Goal: Check status

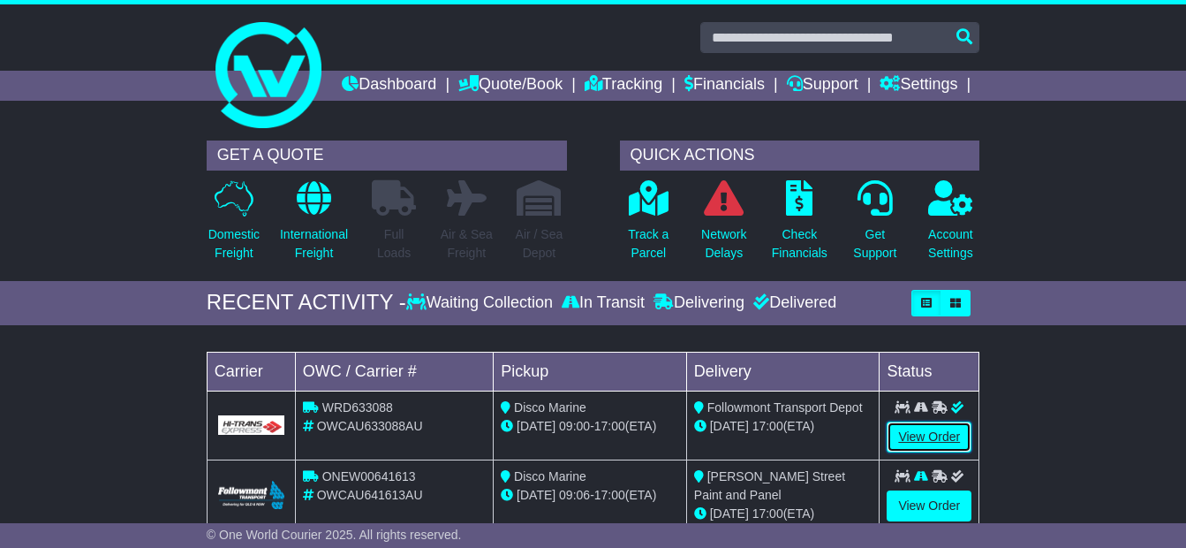
click at [924, 452] on link "View Order" at bounding box center [929, 436] width 85 height 31
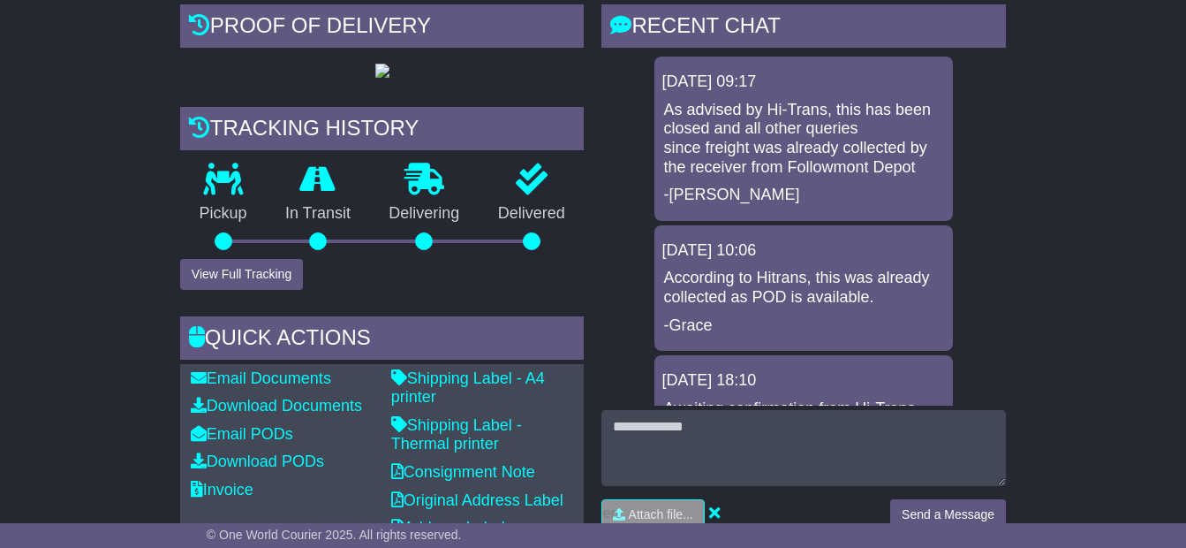
scroll to position [442, 0]
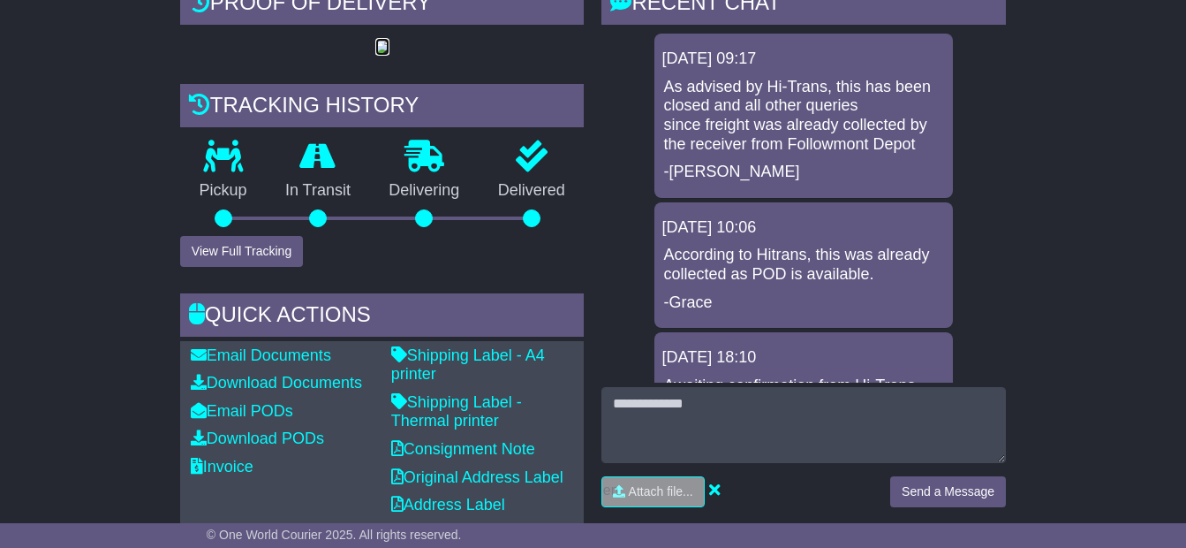
click at [389, 55] on img at bounding box center [382, 48] width 14 height 14
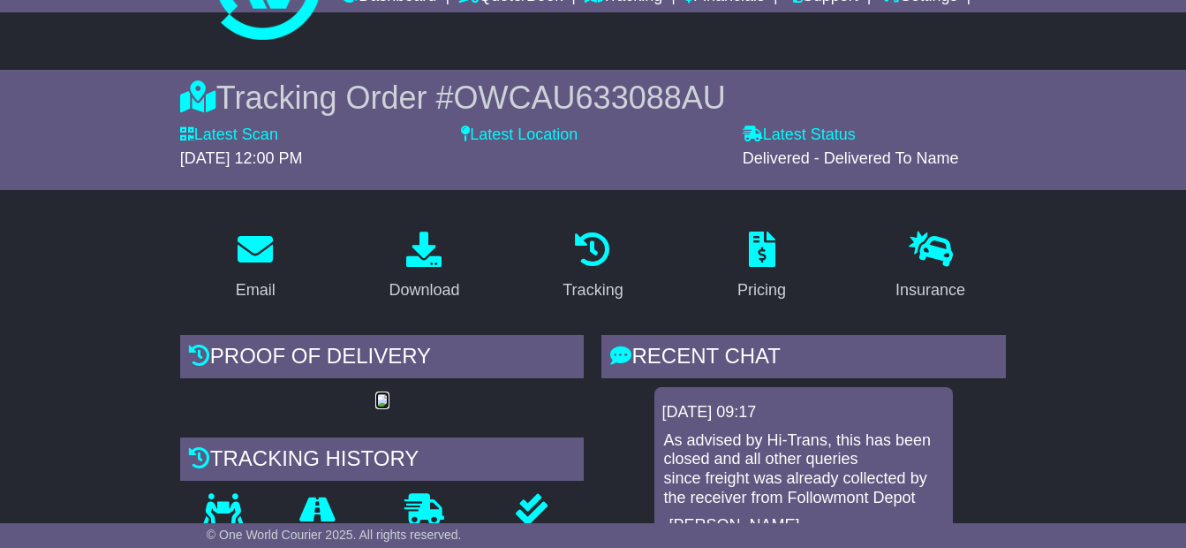
scroll to position [0, 0]
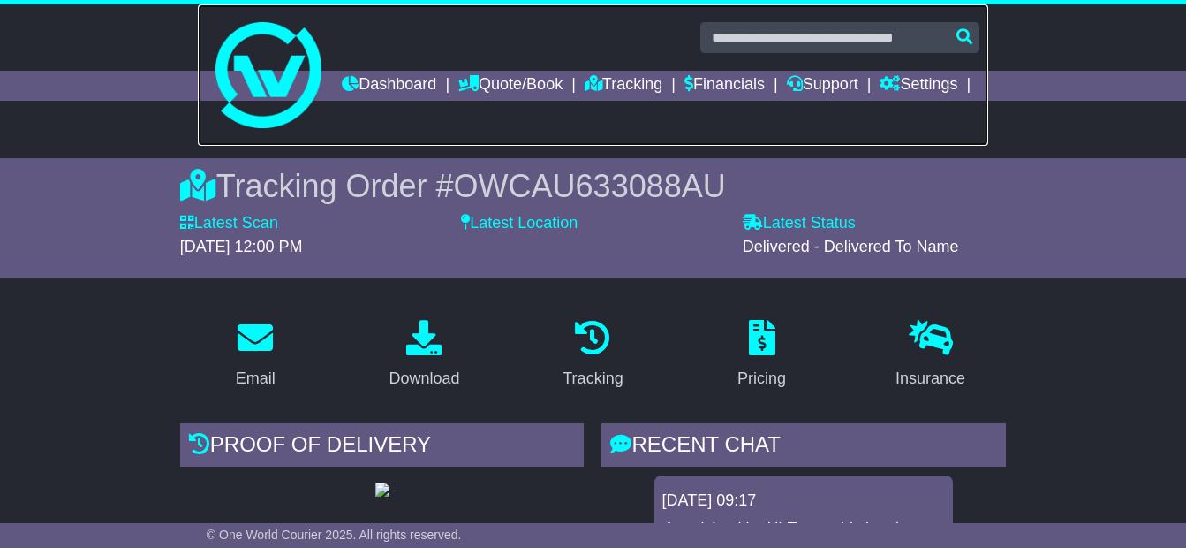
click at [271, 64] on img at bounding box center [269, 75] width 106 height 106
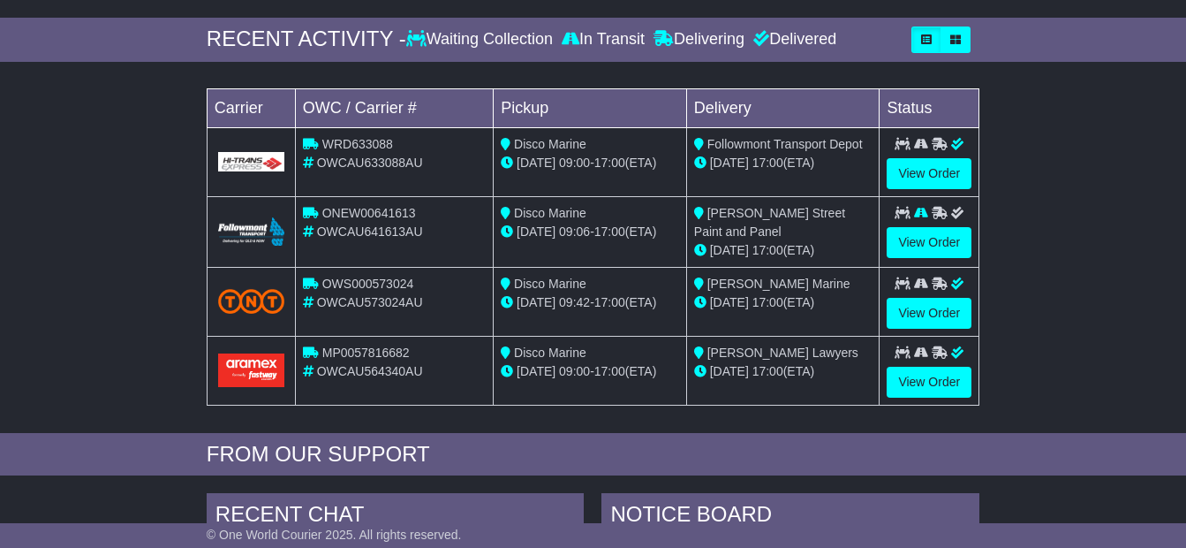
scroll to position [265, 0]
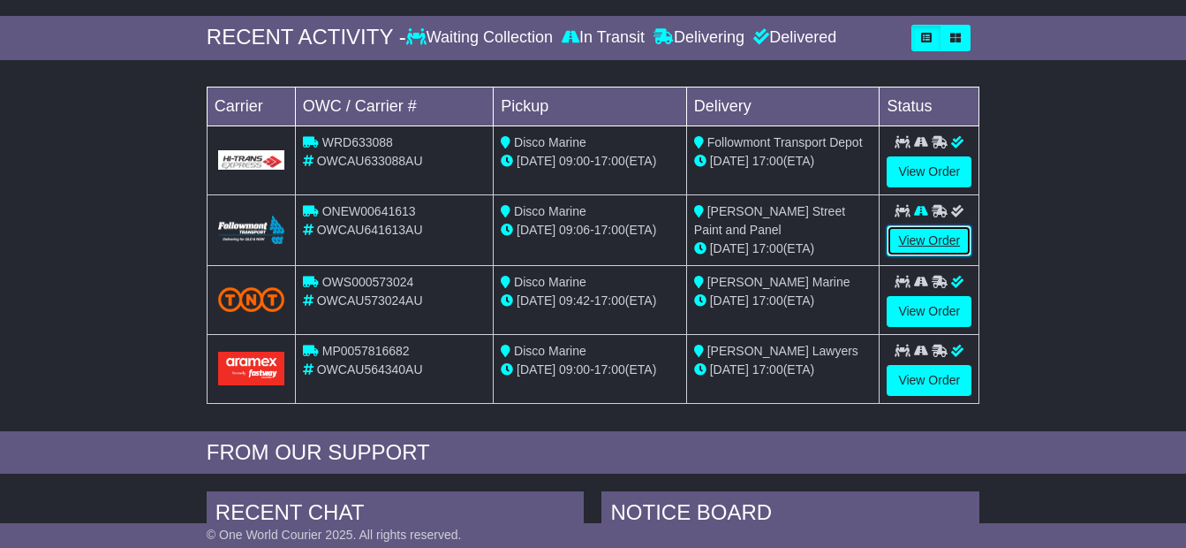
click at [936, 256] on link "View Order" at bounding box center [929, 240] width 85 height 31
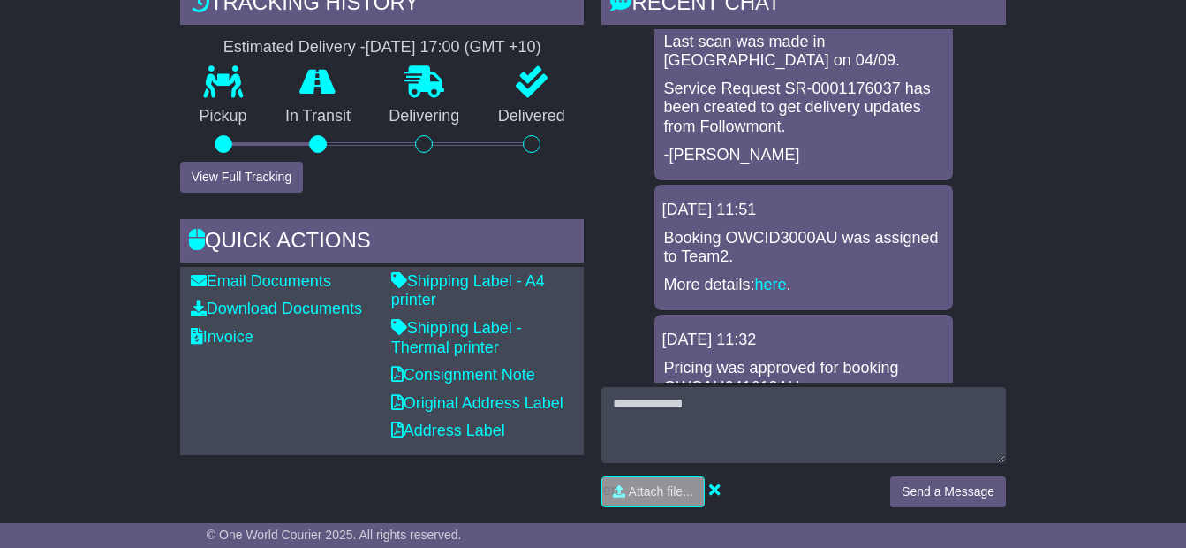
scroll to position [88, 0]
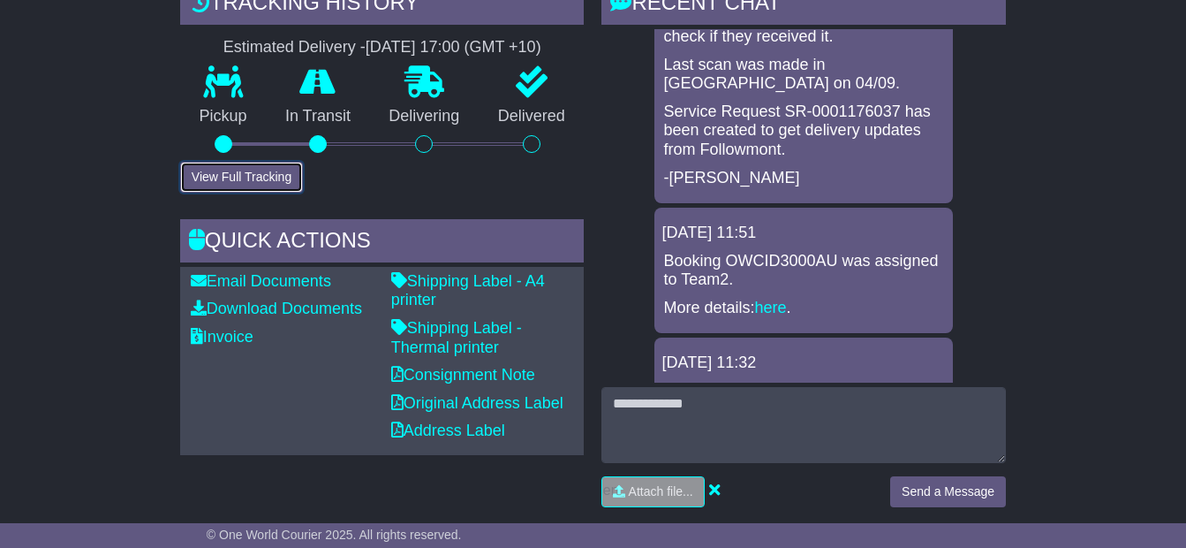
click at [231, 193] on button "View Full Tracking" at bounding box center [241, 177] width 123 height 31
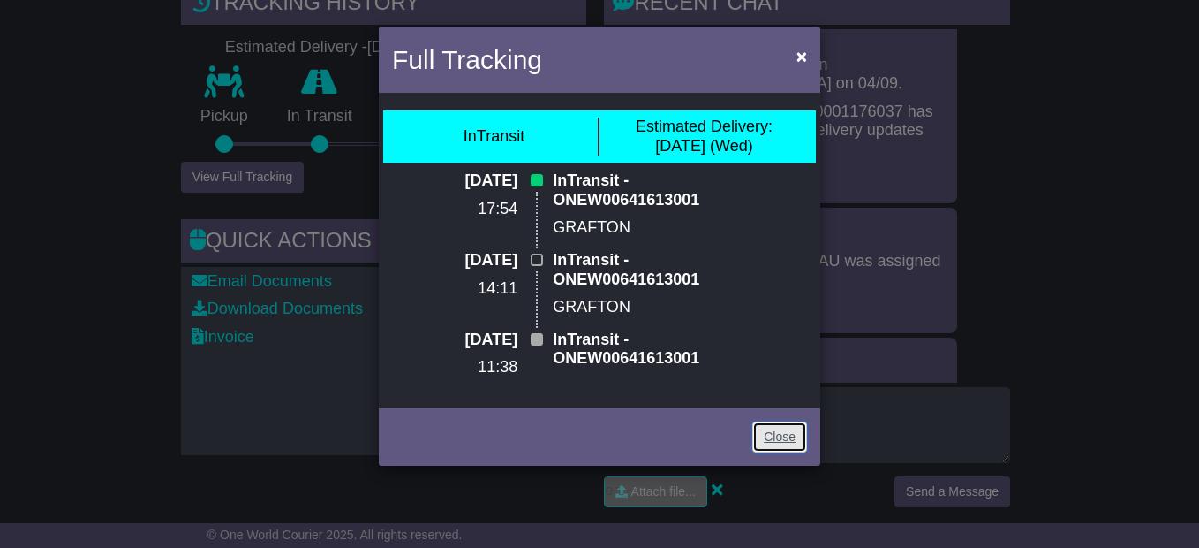
click at [782, 450] on link "Close" at bounding box center [779, 436] width 55 height 31
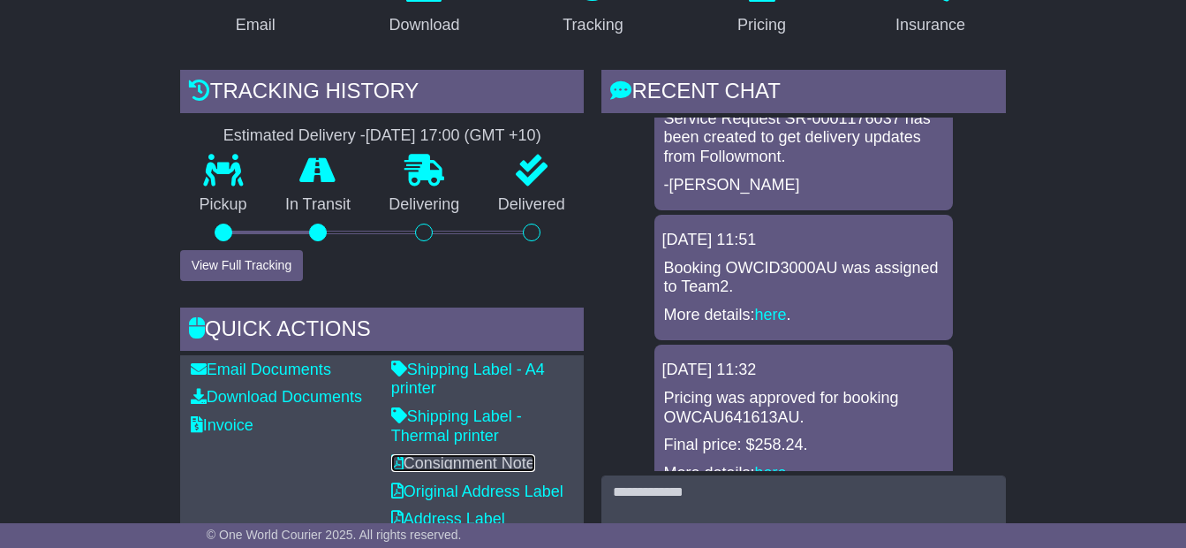
scroll to position [177, 0]
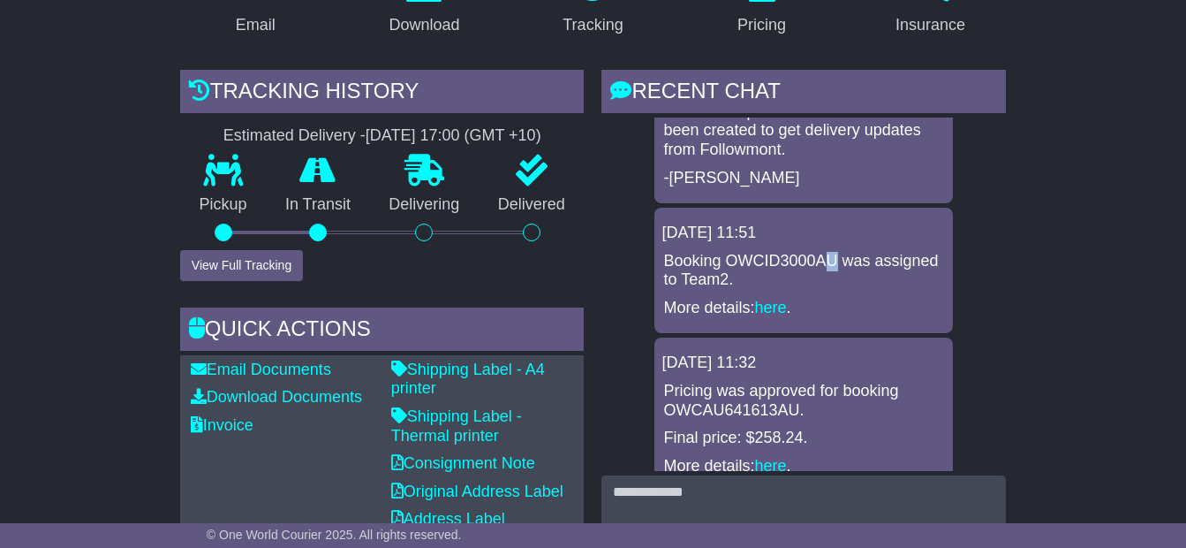
drag, startPoint x: 829, startPoint y: 288, endPoint x: 817, endPoint y: 288, distance: 12.4
click at [817, 288] on p "Booking OWCID3000AU was assigned to Team2." at bounding box center [803, 271] width 281 height 38
drag, startPoint x: 817, startPoint y: 288, endPoint x: 816, endPoint y: 327, distance: 38.9
click at [816, 318] on div "Booking OWCID3000AU was assigned to Team2. More details: here ." at bounding box center [804, 285] width 284 height 66
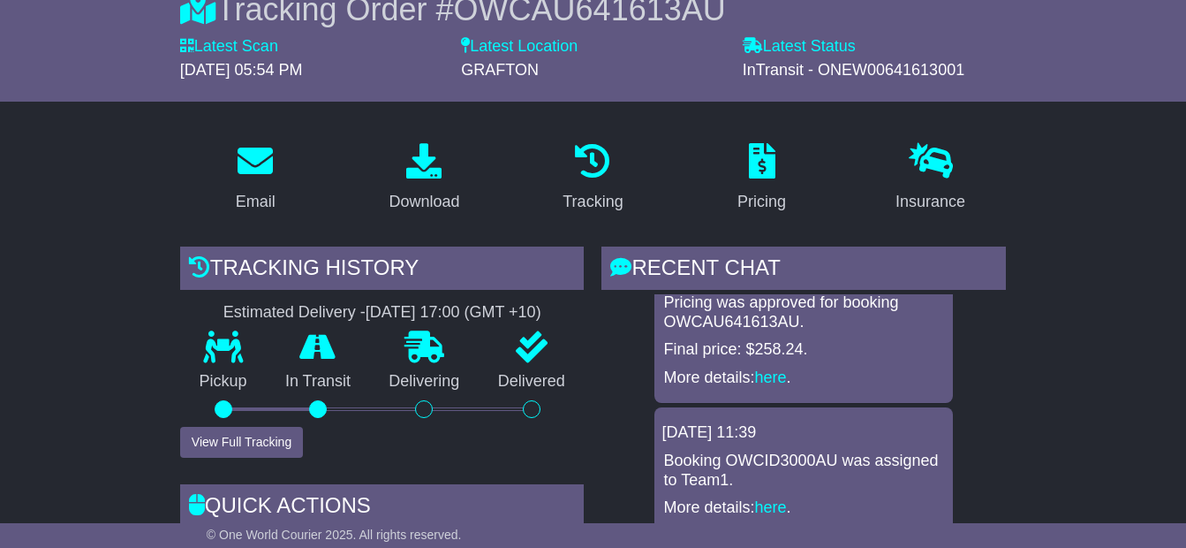
drag, startPoint x: 959, startPoint y: 92, endPoint x: 815, endPoint y: 104, distance: 144.5
click at [815, 79] on span "InTransit - ONEW00641613001" at bounding box center [854, 70] width 222 height 18
copy span "ONEW00641613001"
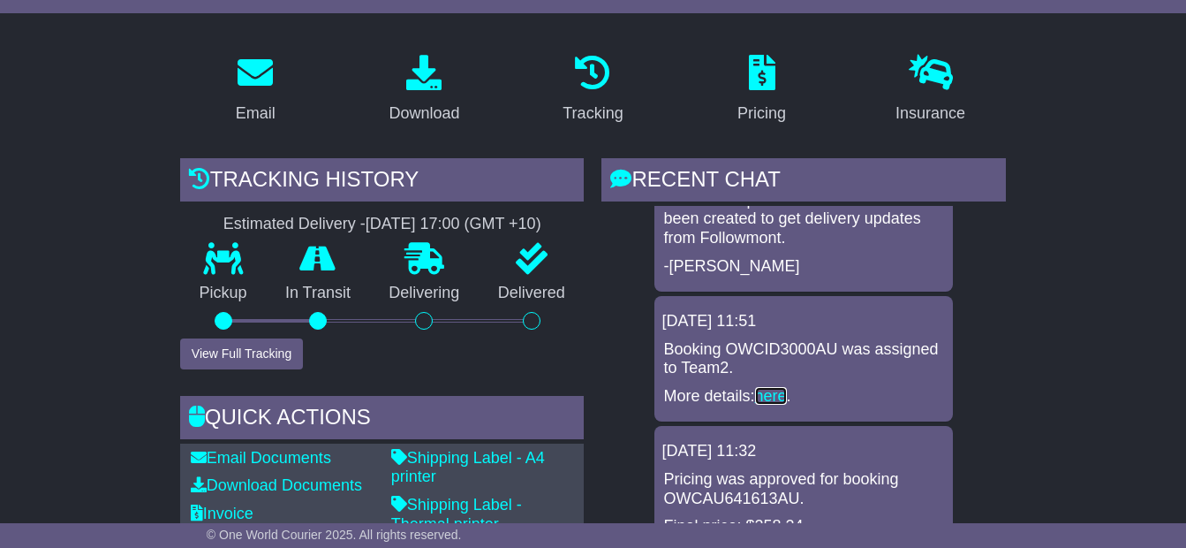
click at [779, 405] on link "here" at bounding box center [771, 396] width 32 height 18
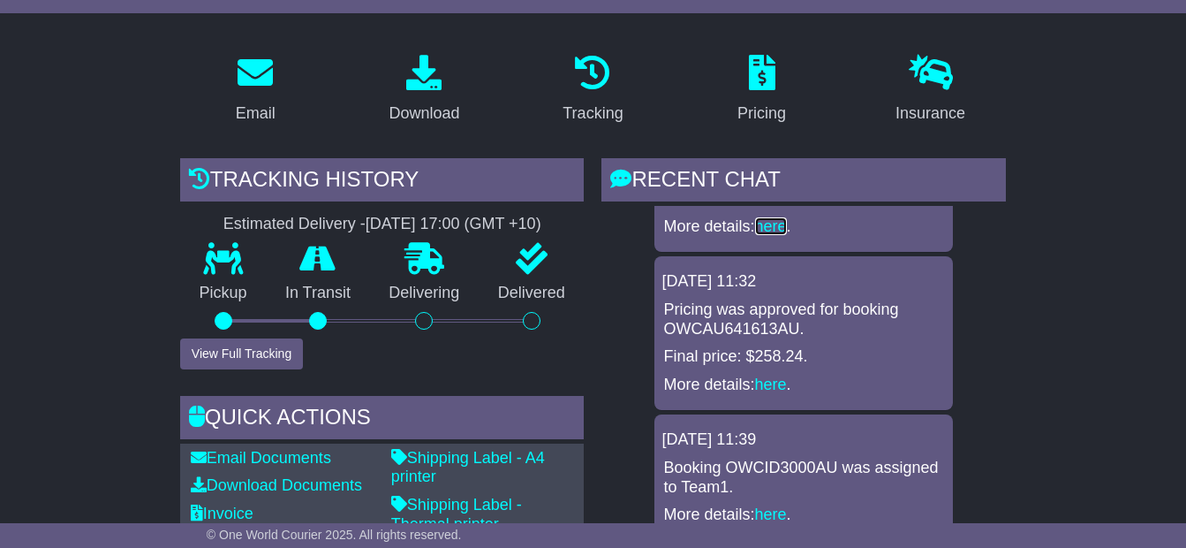
scroll to position [353, 0]
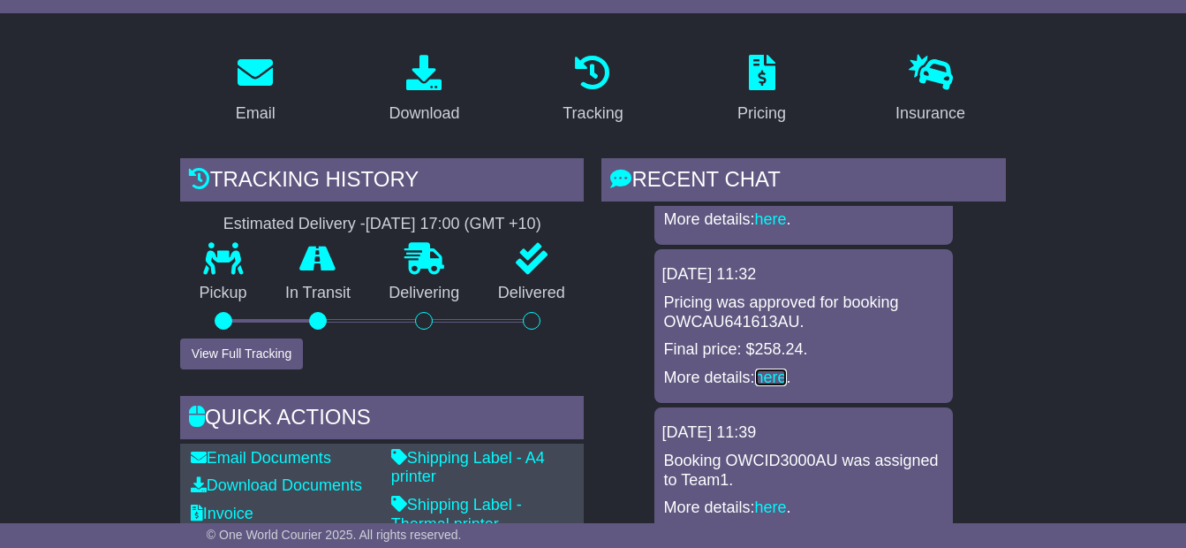
click at [767, 386] on link "here" at bounding box center [771, 377] width 32 height 18
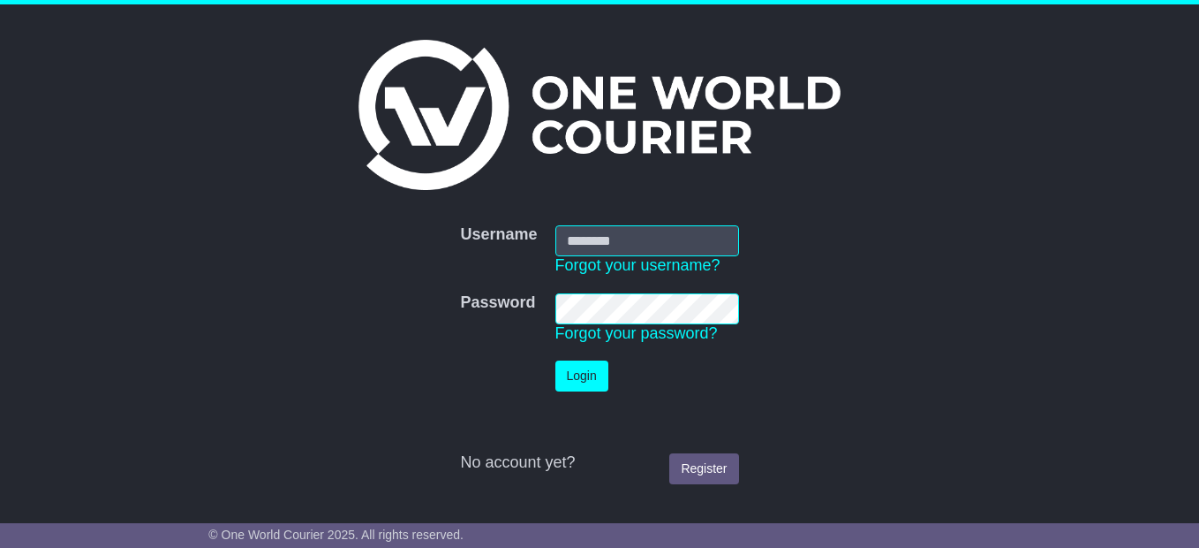
type input "**********"
click at [581, 374] on button "Login" at bounding box center [582, 375] width 53 height 31
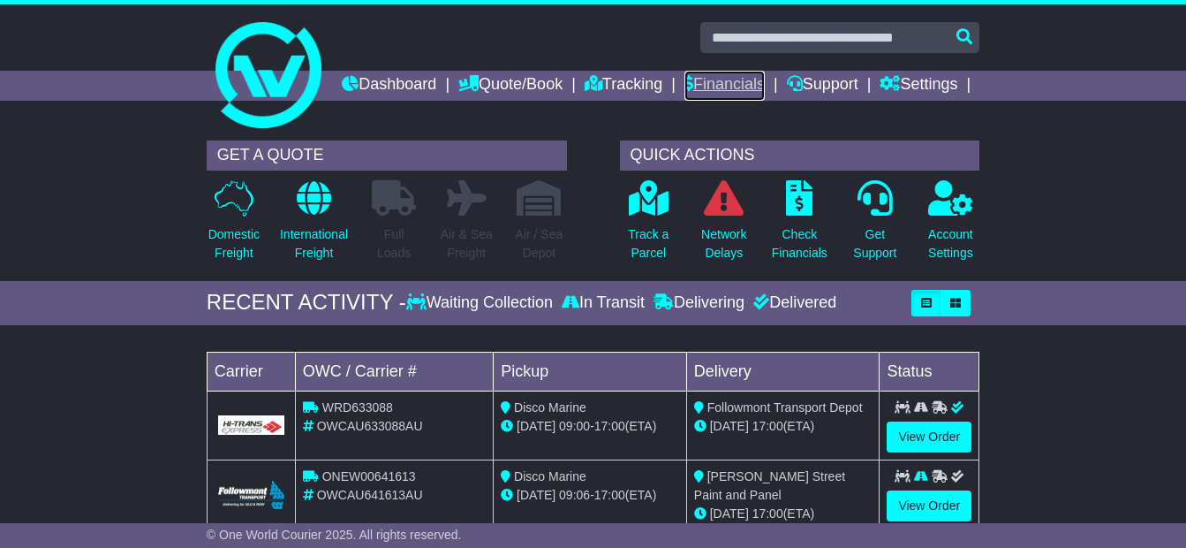
click at [765, 80] on link "Financials" at bounding box center [724, 86] width 80 height 30
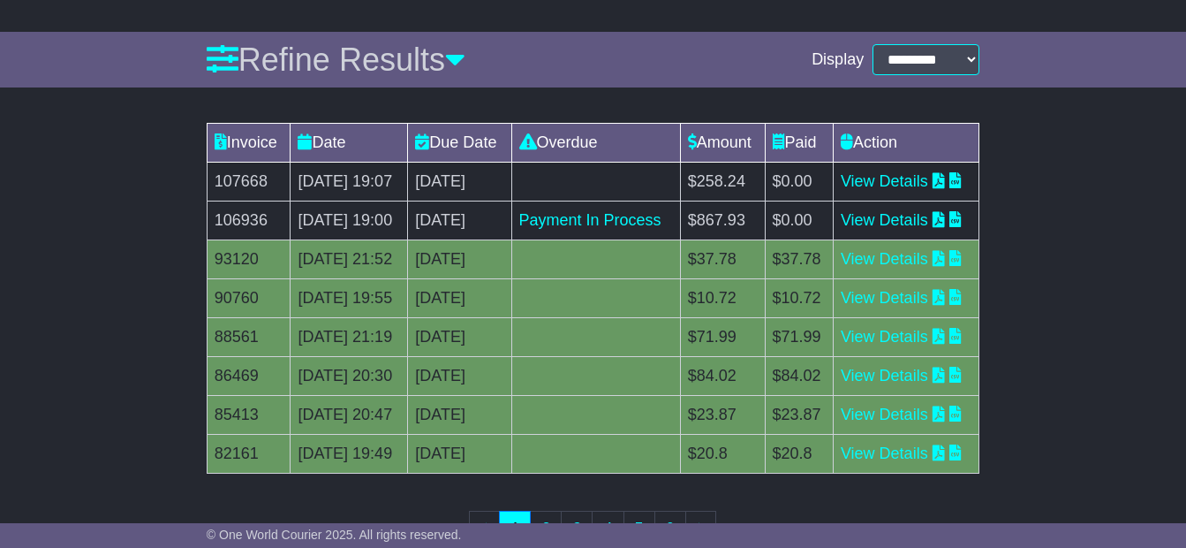
scroll to position [265, 0]
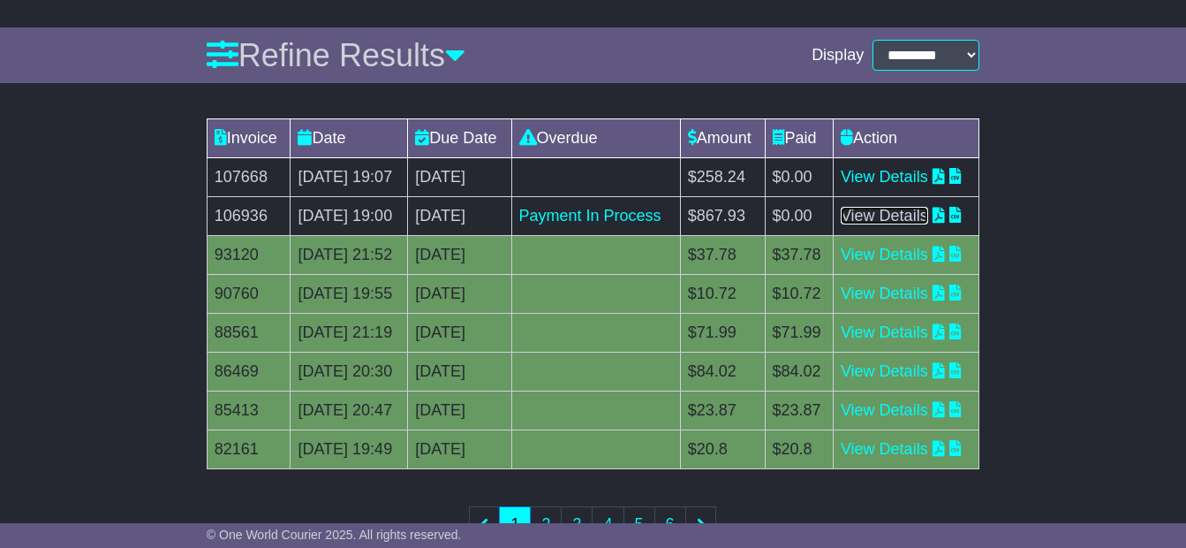
click at [908, 224] on link "View Details" at bounding box center [884, 216] width 87 height 18
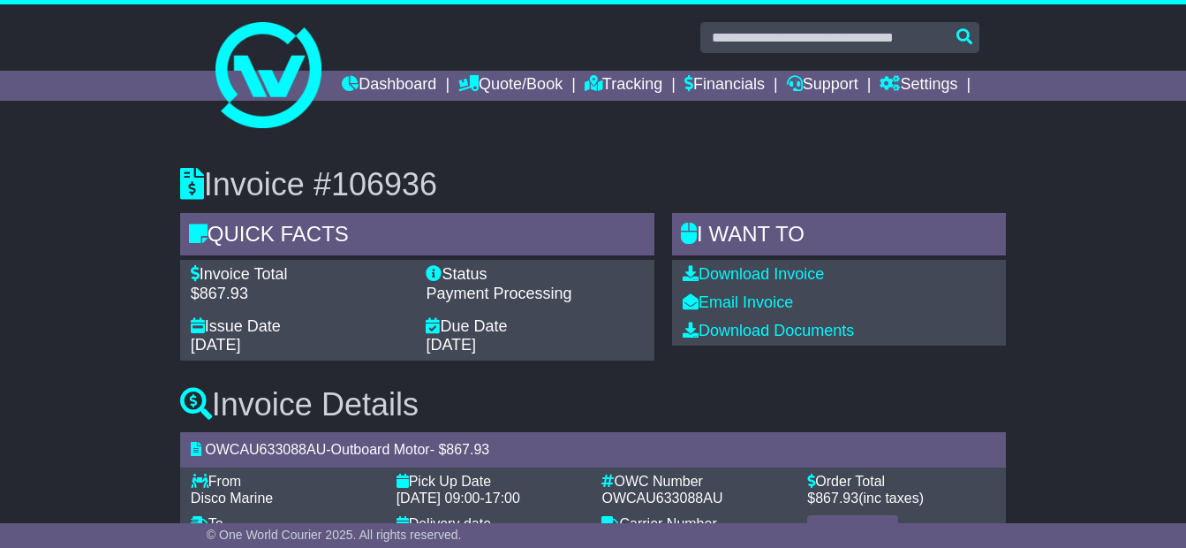
scroll to position [94, 0]
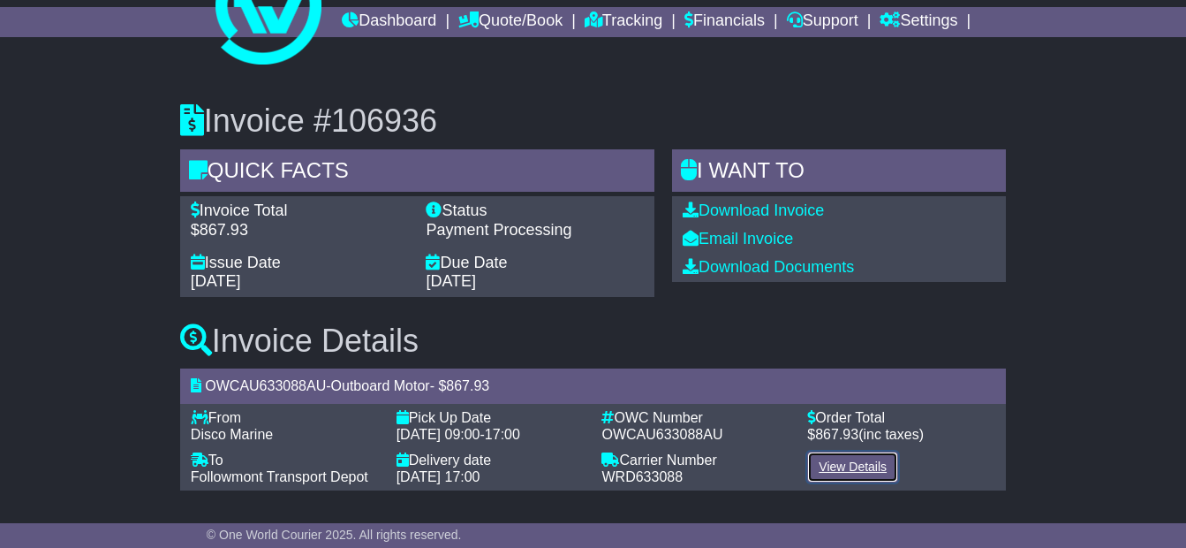
click at [832, 465] on link "View Details" at bounding box center [852, 466] width 91 height 31
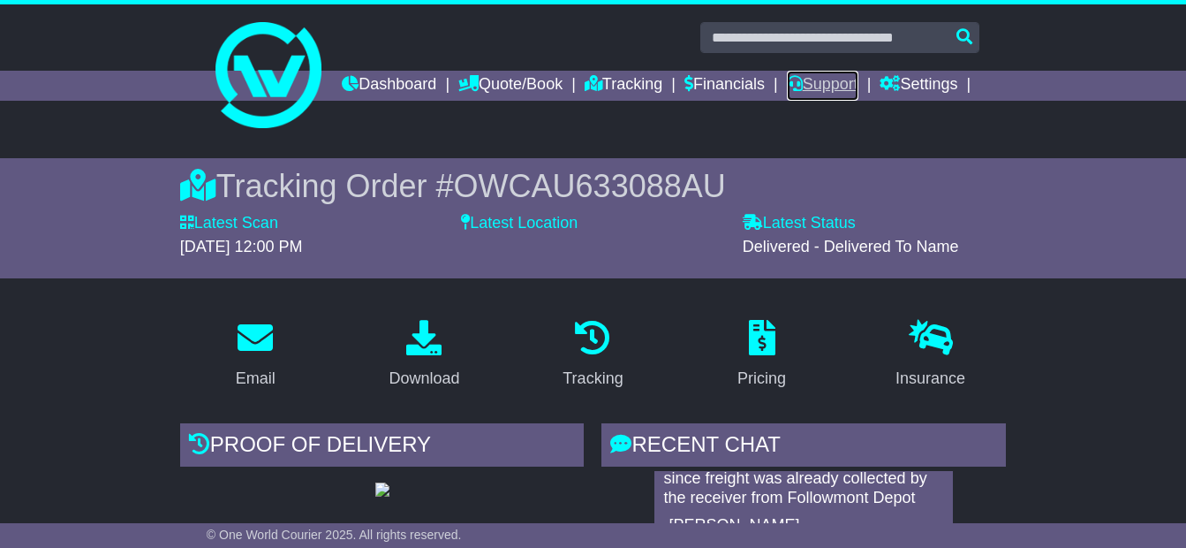
click at [858, 80] on link "Support" at bounding box center [823, 86] width 72 height 30
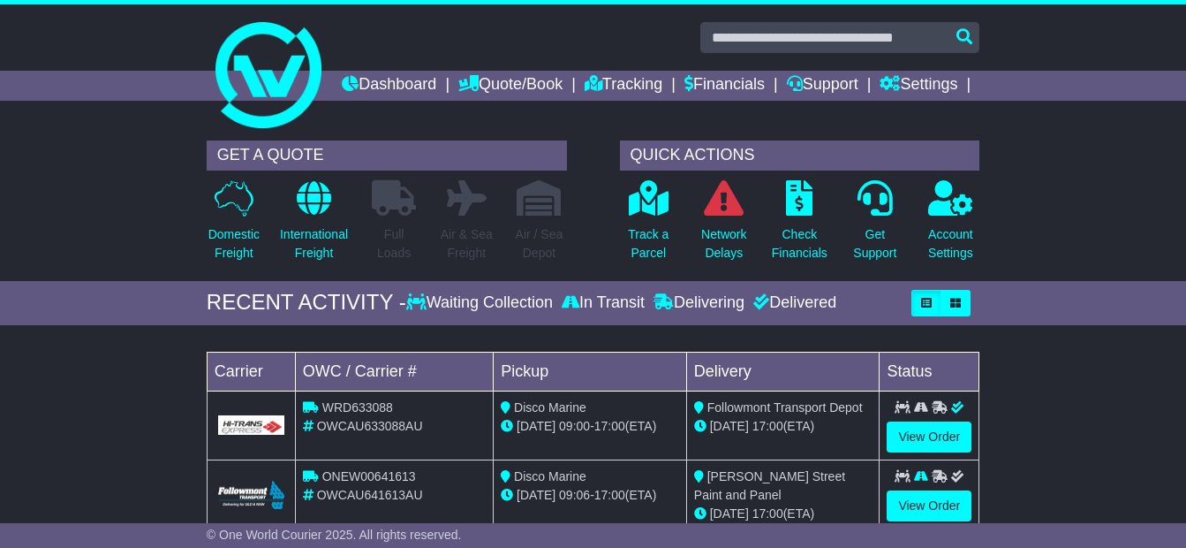
scroll to position [88, 0]
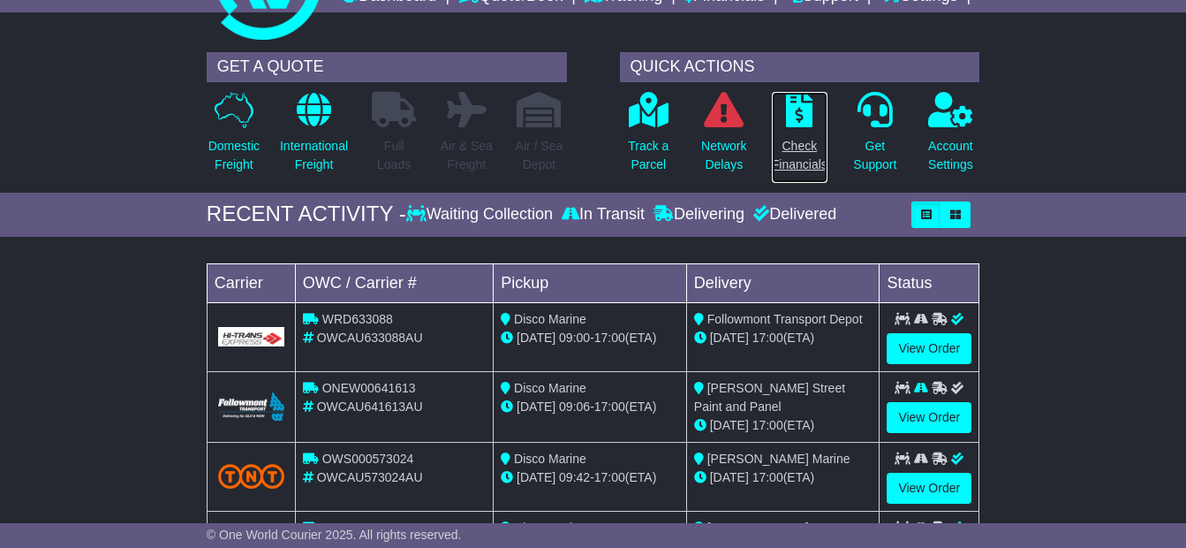
click at [809, 174] on p "Check Financials" at bounding box center [800, 155] width 56 height 37
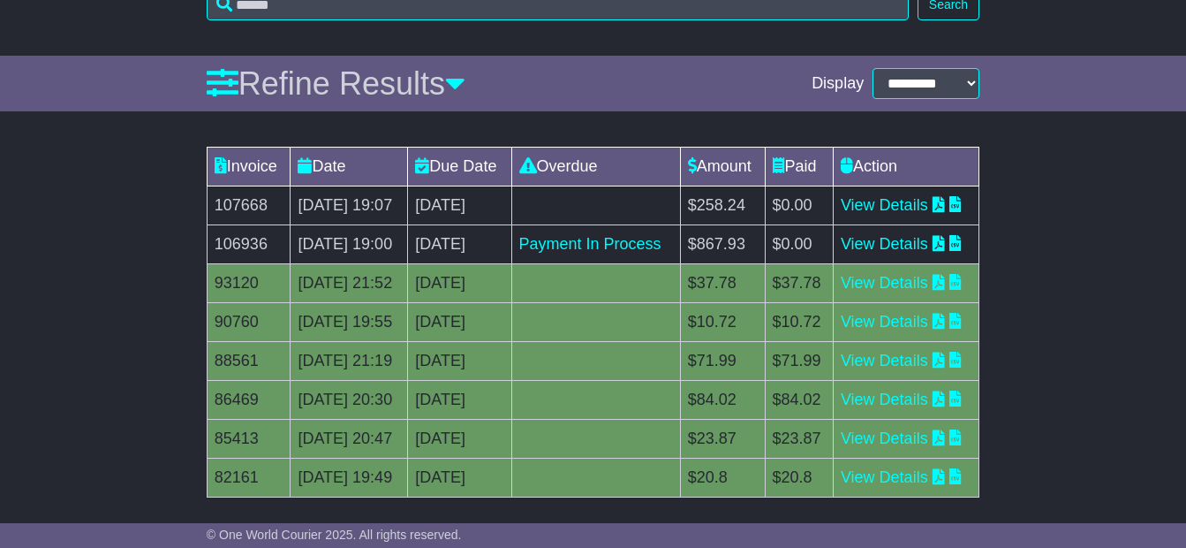
scroll to position [265, 0]
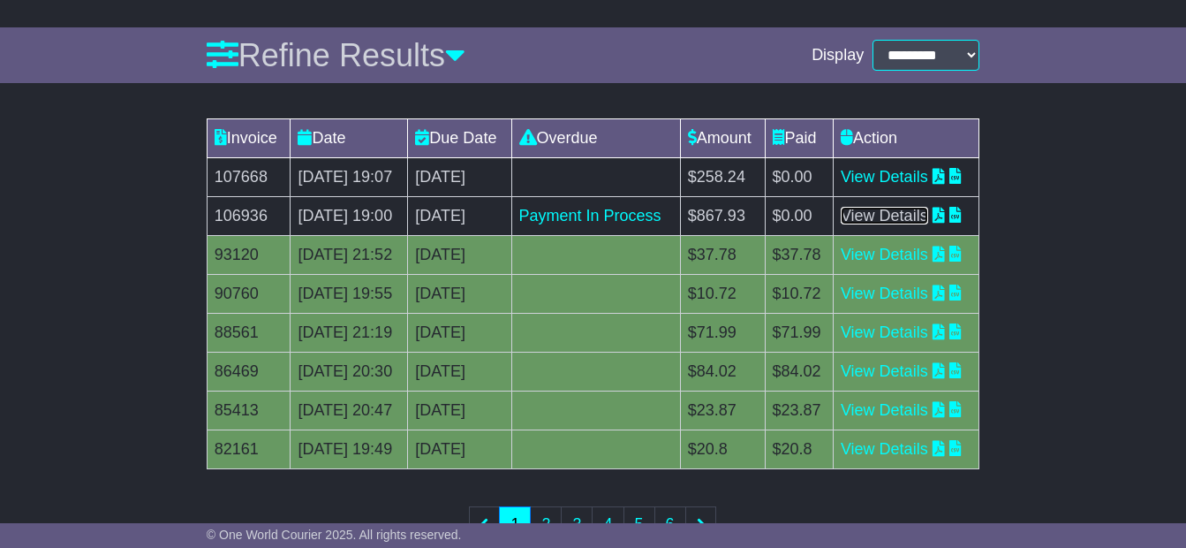
click at [928, 224] on link "View Details" at bounding box center [884, 216] width 87 height 18
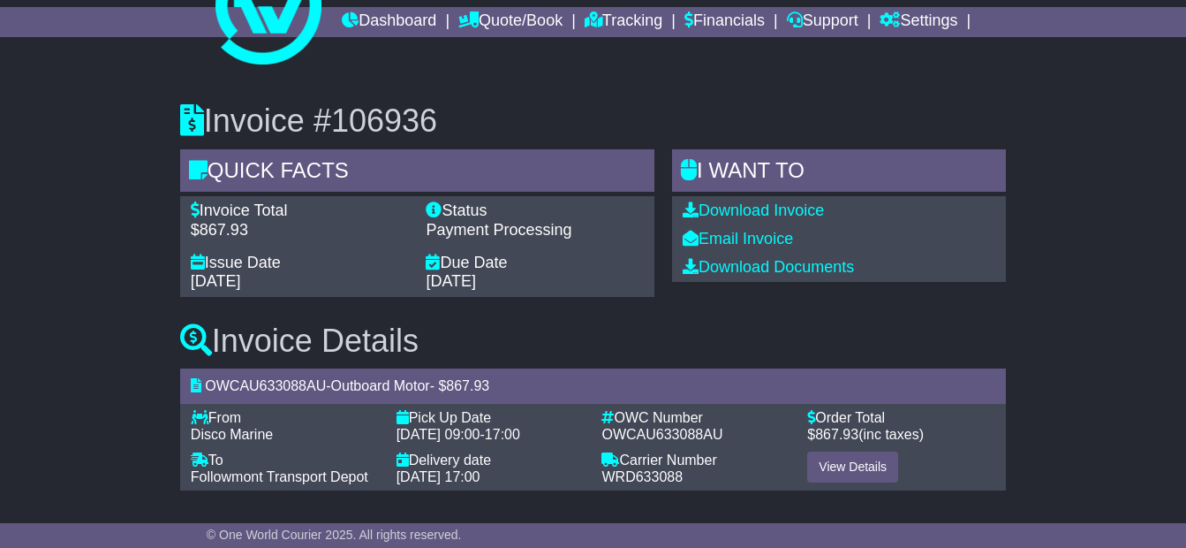
scroll to position [5, 0]
